Goal: Find contact information: Find contact information

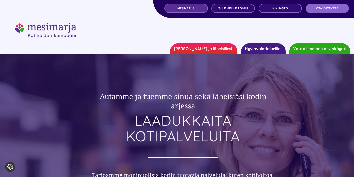
click at [194, 6] on link "MESIMARJA" at bounding box center [185, 8] width 43 height 9
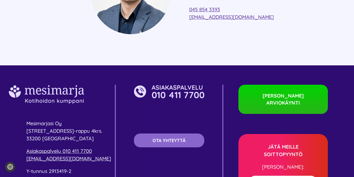
scroll to position [1262, 0]
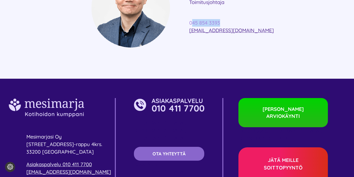
drag, startPoint x: 232, startPoint y: 7, endPoint x: 192, endPoint y: 8, distance: 39.4
click at [192, 19] on p "045 854 3393 ville.vuolukka@mesimarjasi.fi" at bounding box center [258, 26] width 139 height 15
copy link "45 854 3393"
